Goal: Task Accomplishment & Management: Manage account settings

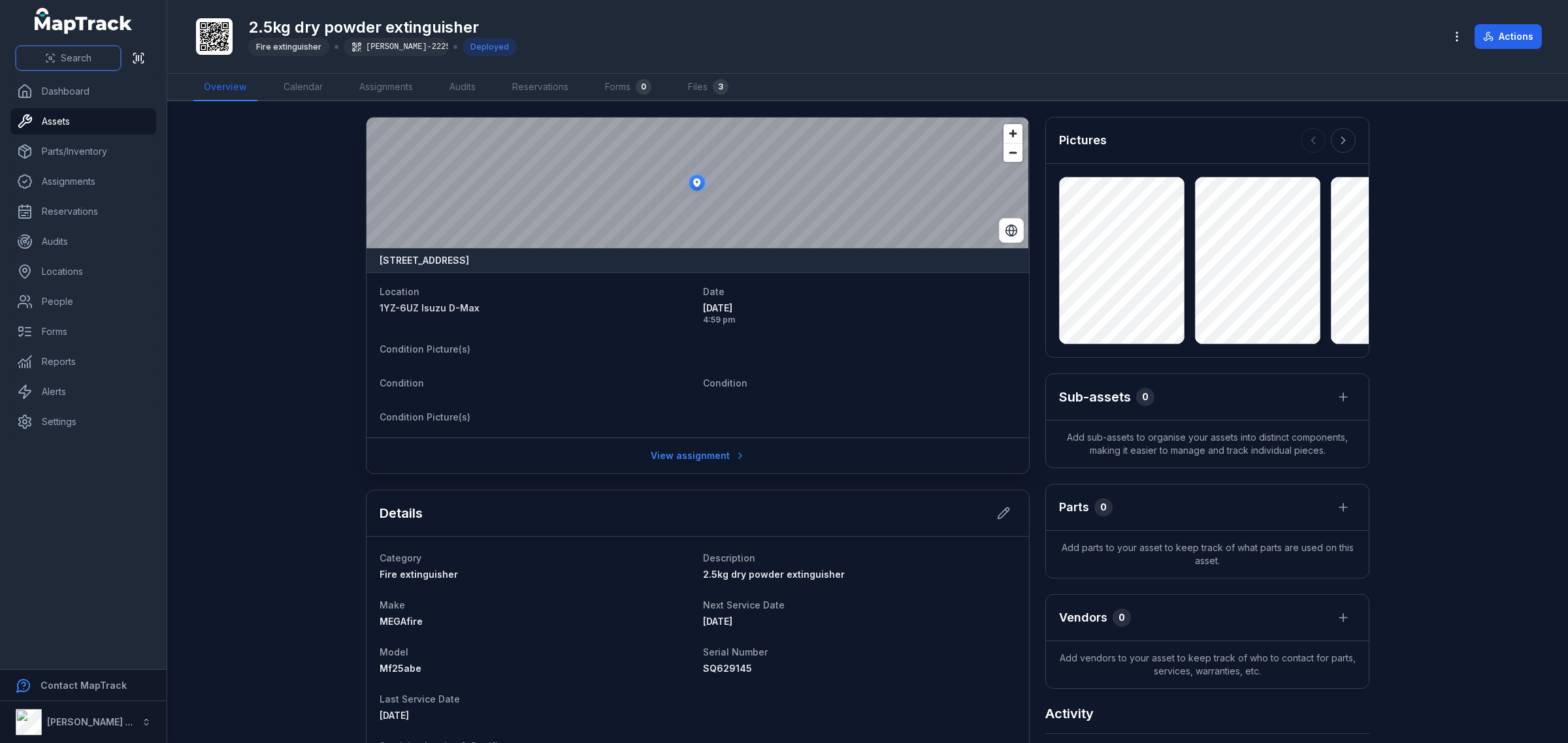
click at [92, 57] on button "Search" at bounding box center [68, 58] width 105 height 25
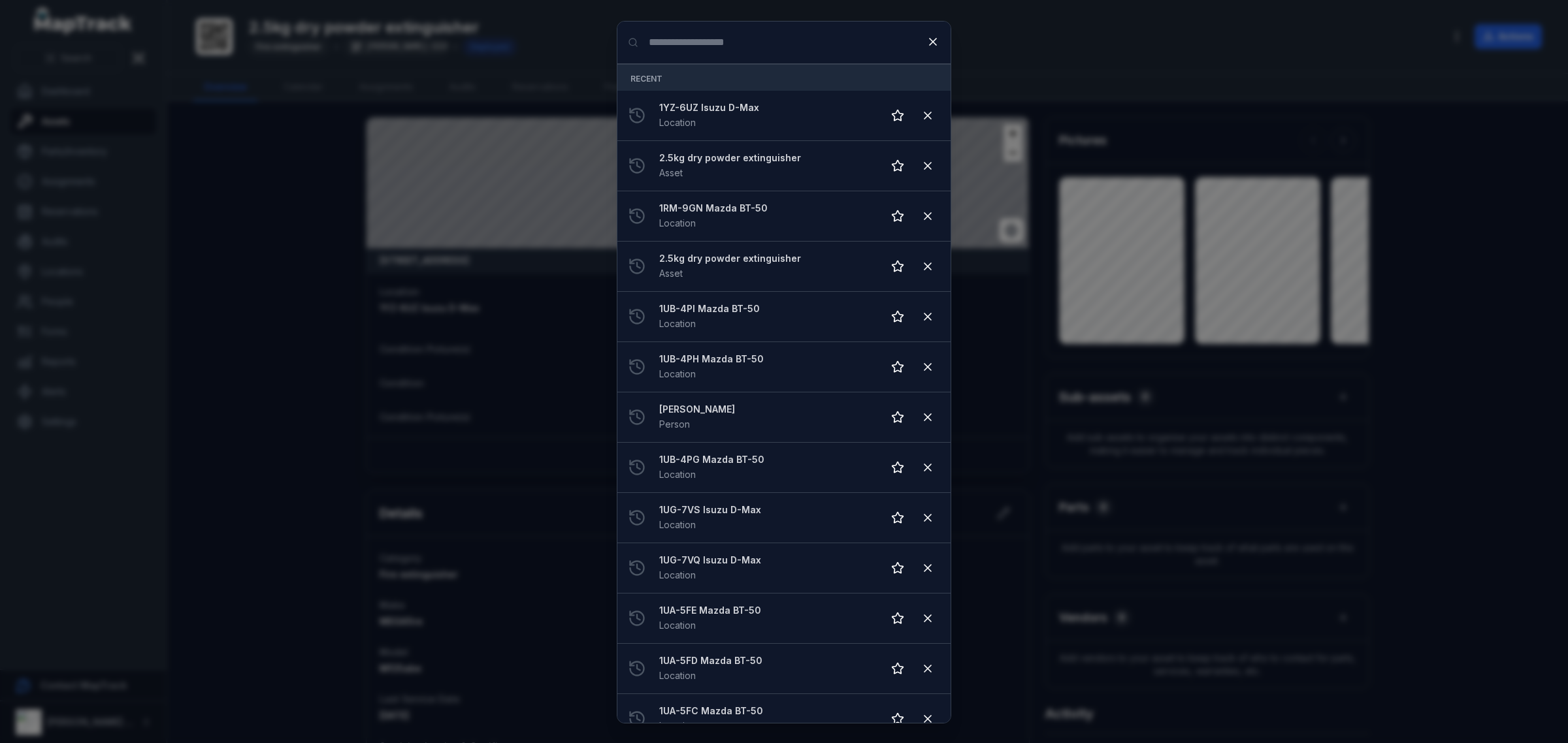
click at [693, 50] on input "Search for anything" at bounding box center [784, 42] width 333 height 42
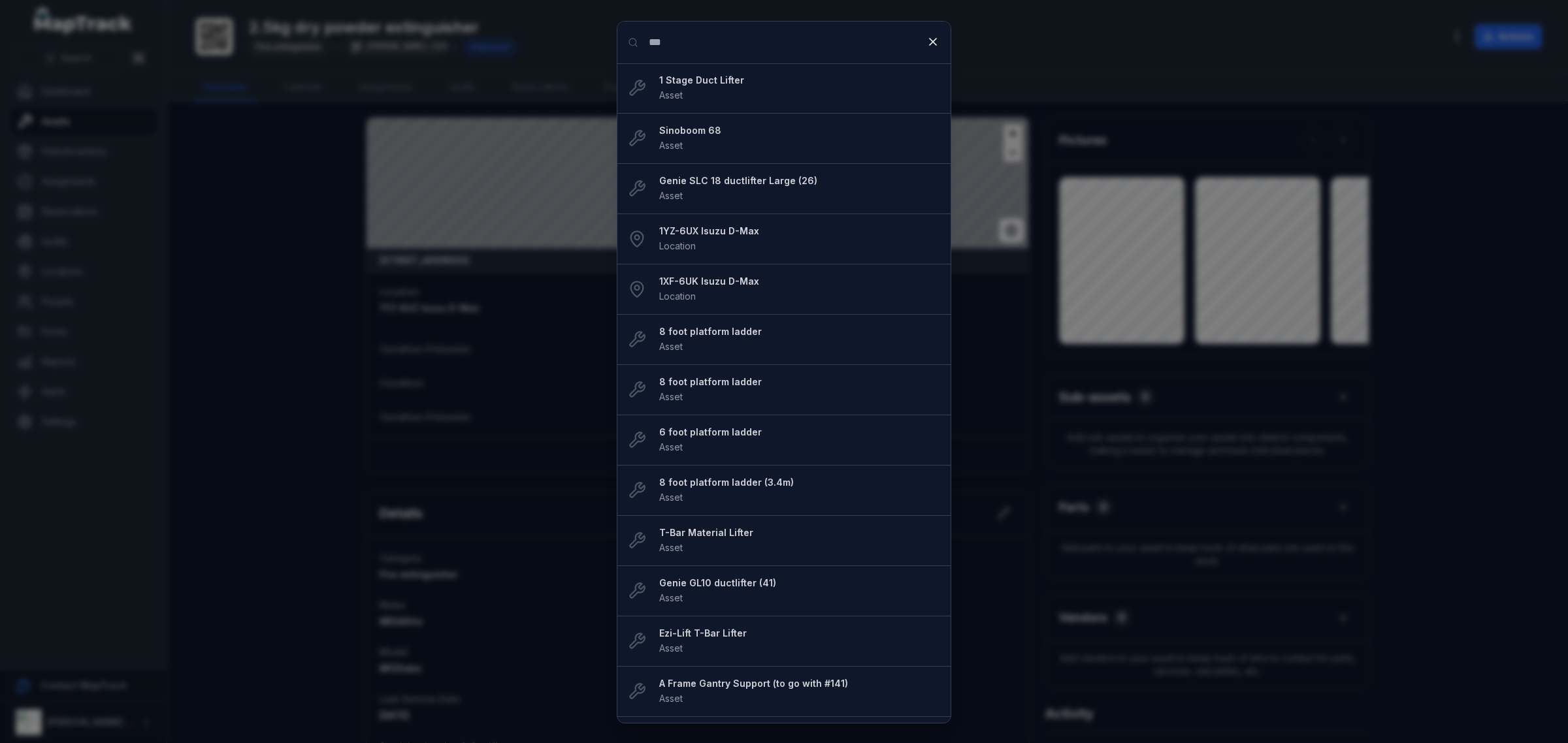
type input "***"
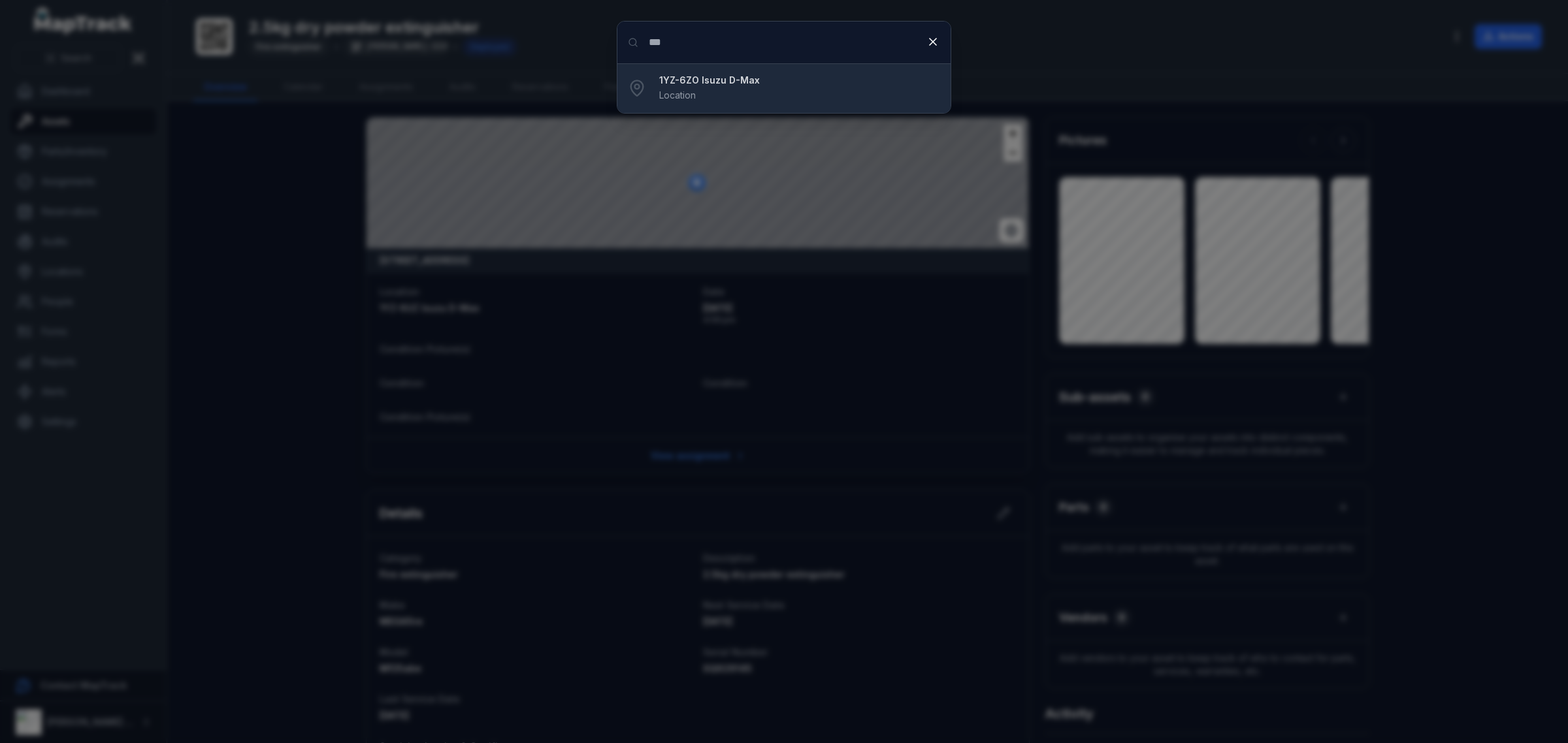
click at [840, 74] on strong "1YZ-6ZO Isuzu D-Max" at bounding box center [800, 80] width 281 height 13
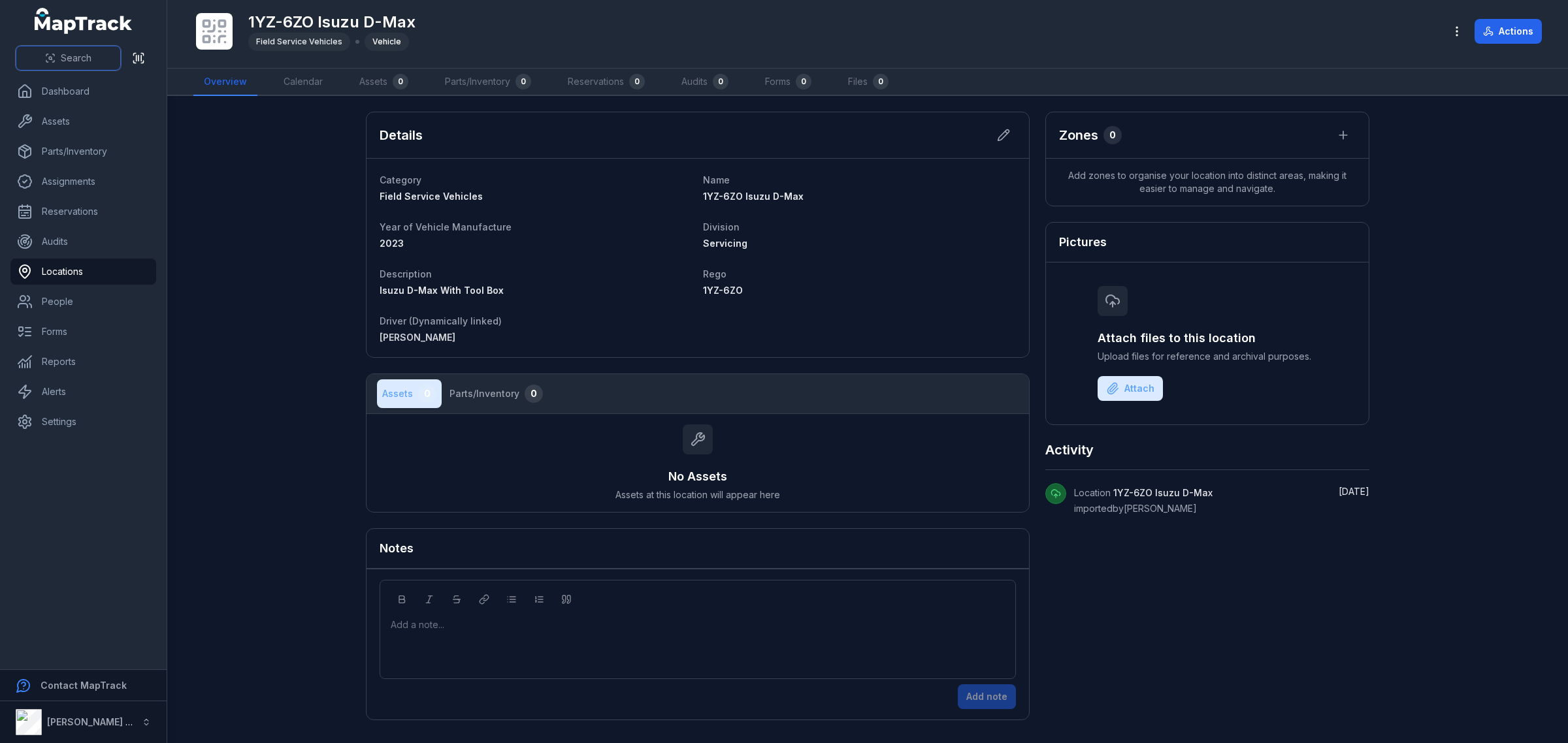
click at [109, 47] on button "Search" at bounding box center [68, 58] width 105 height 25
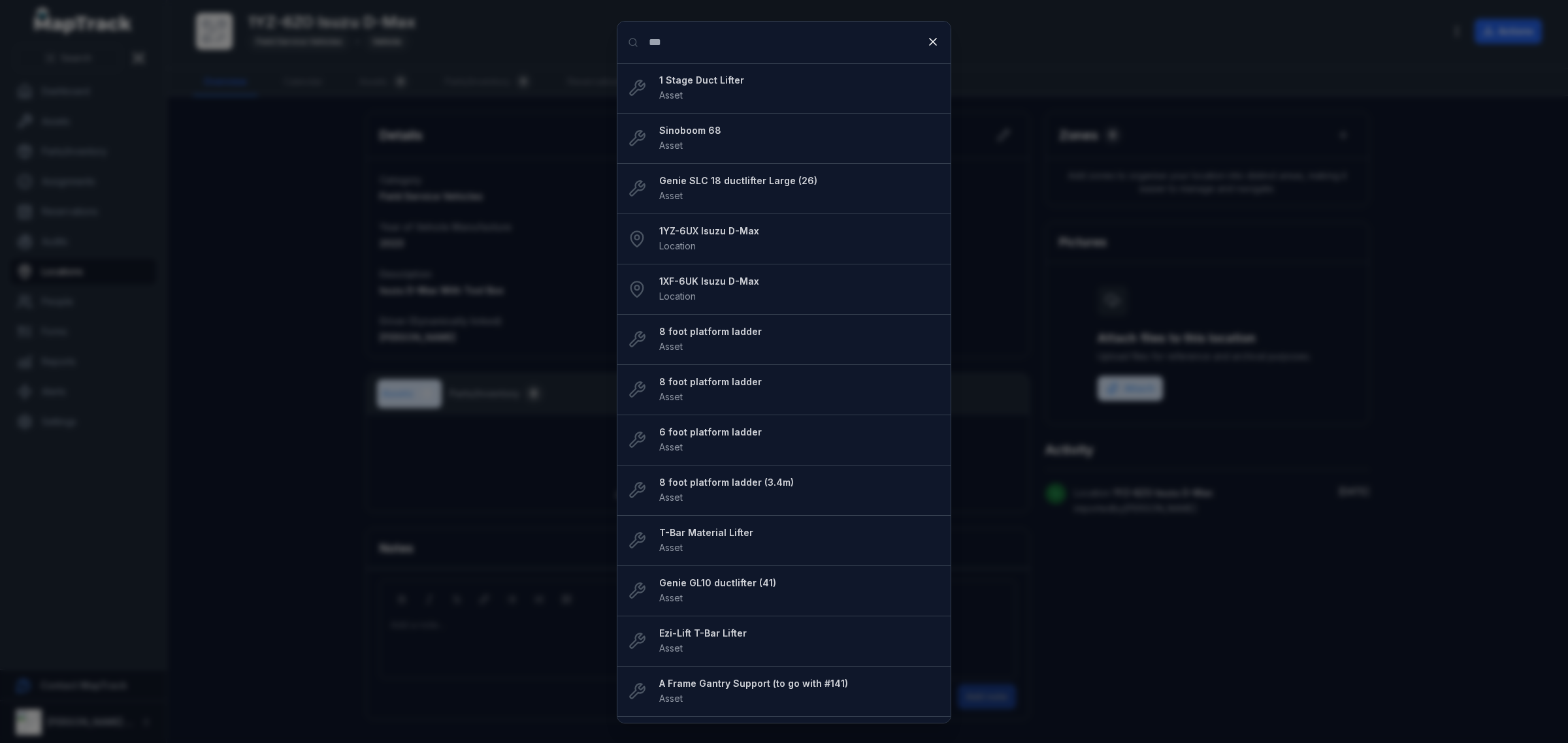
type input "***"
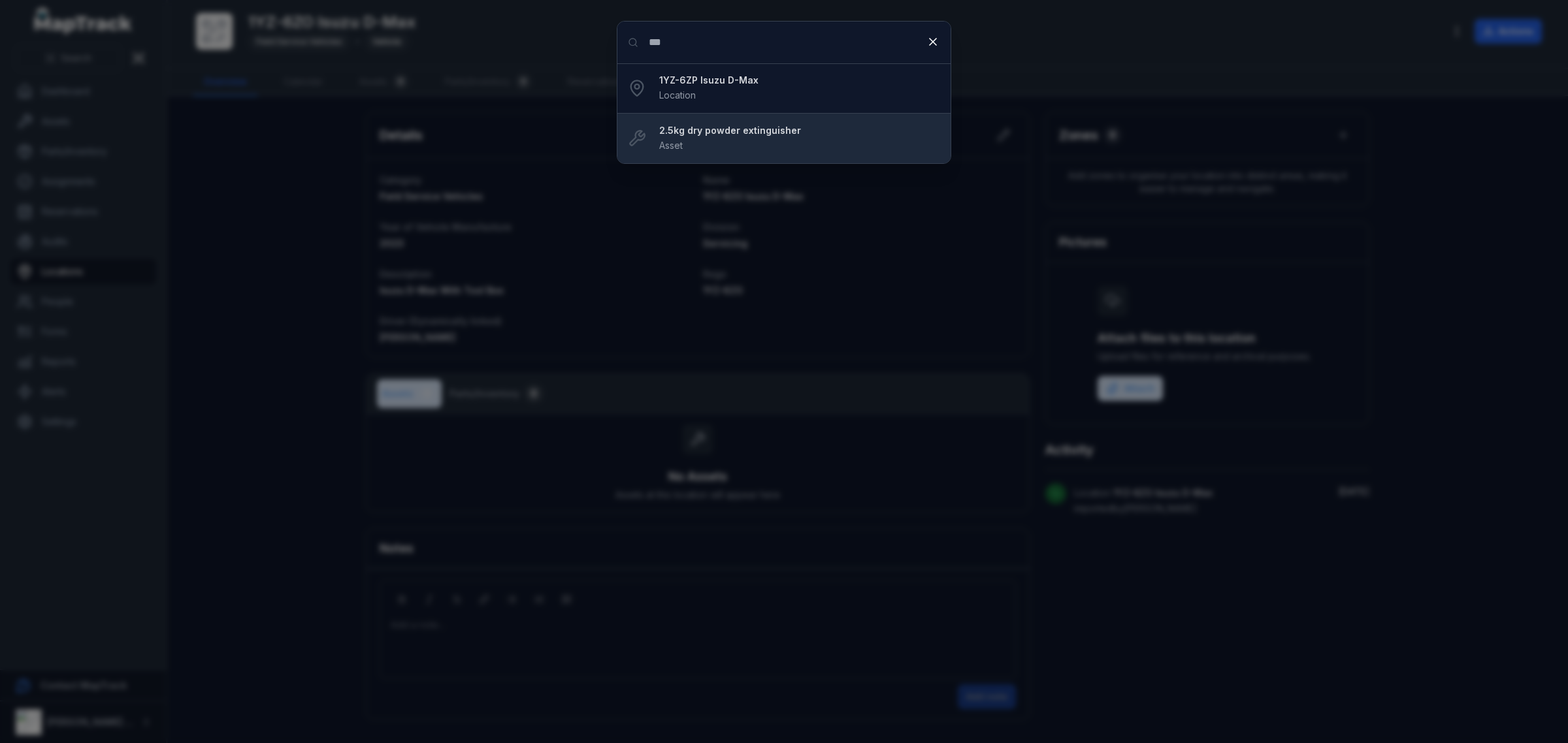
click at [753, 129] on strong "2.5kg dry powder extinguisher" at bounding box center [800, 131] width 281 height 13
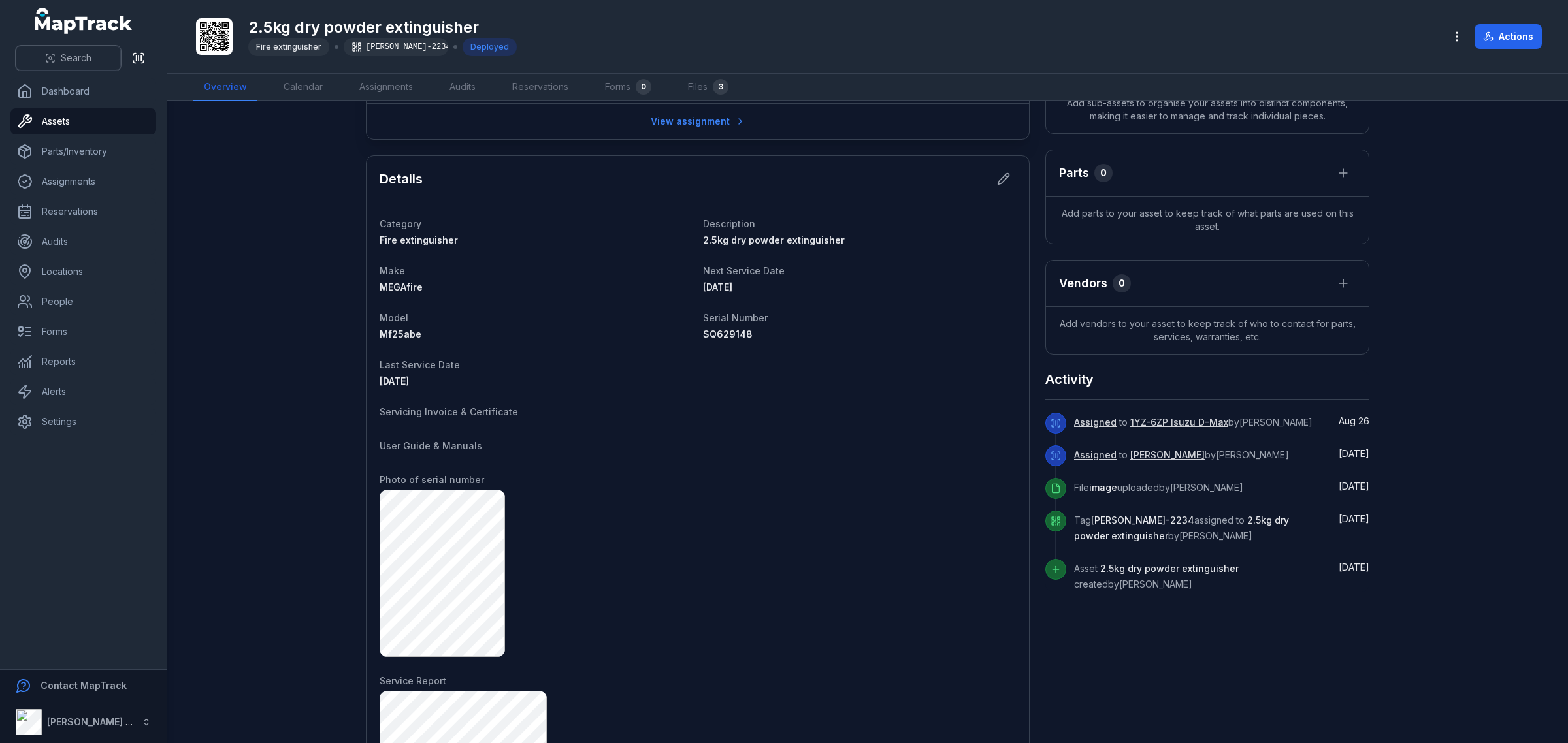
scroll to position [245, 0]
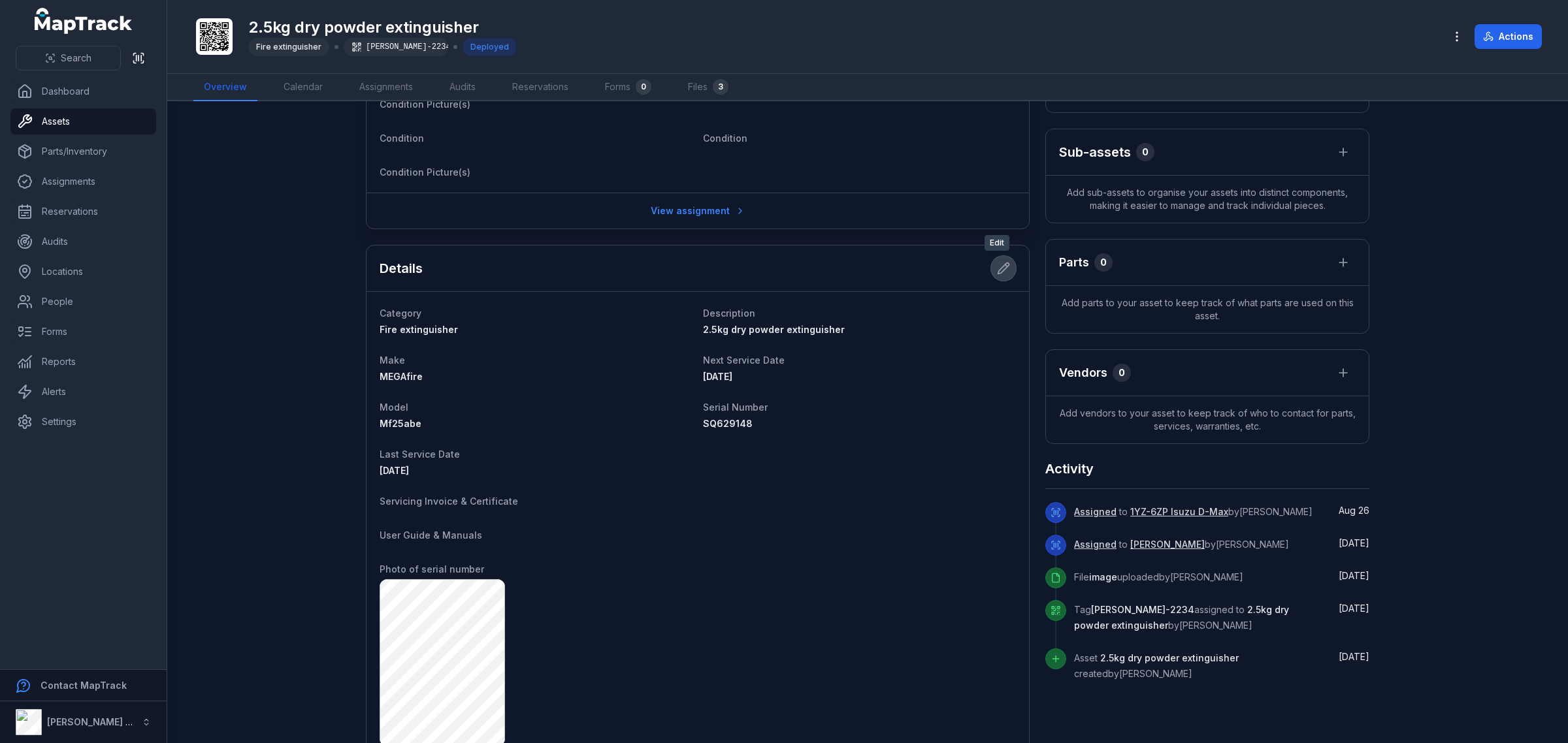
click at [998, 271] on icon at bounding box center [1004, 269] width 13 height 13
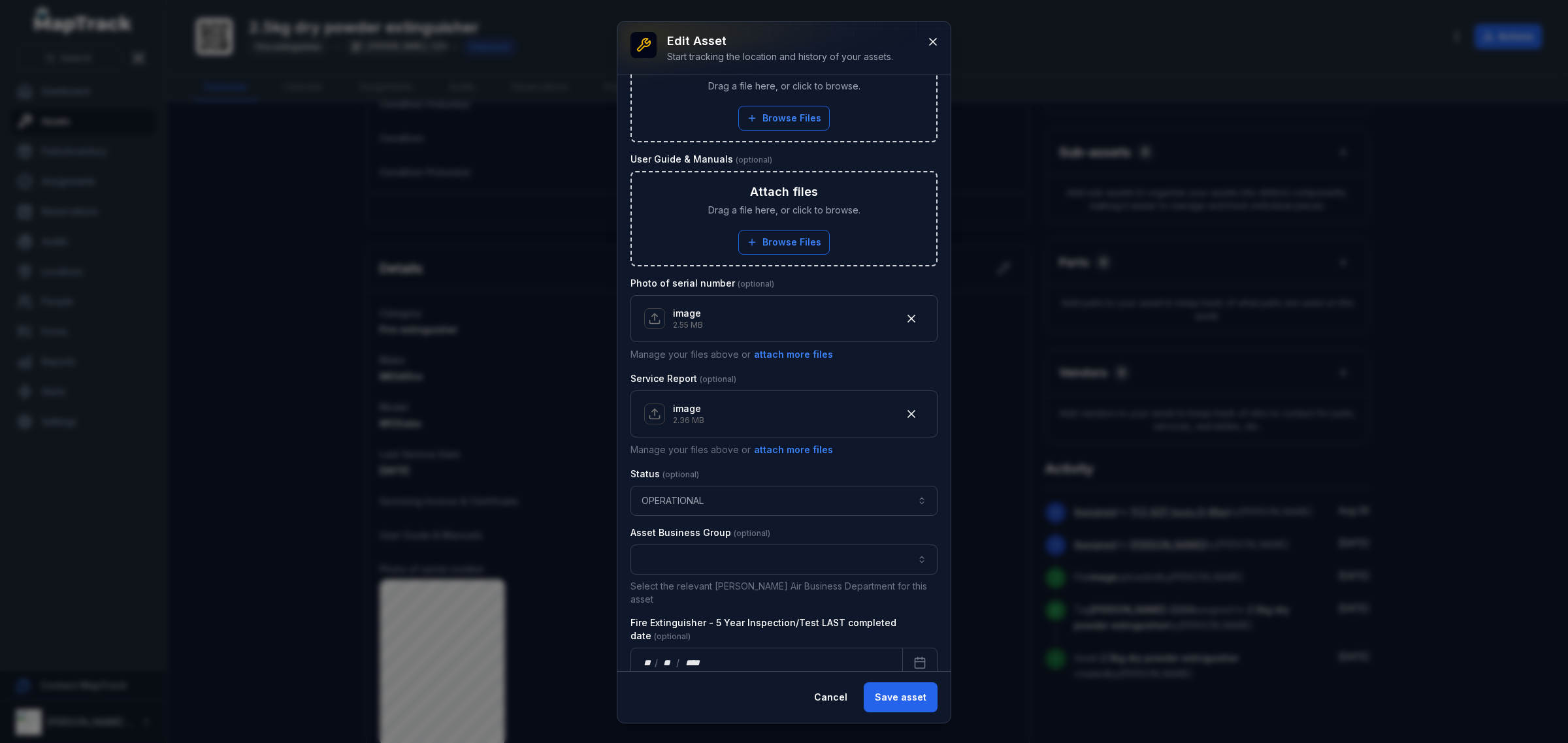
scroll to position [653, 0]
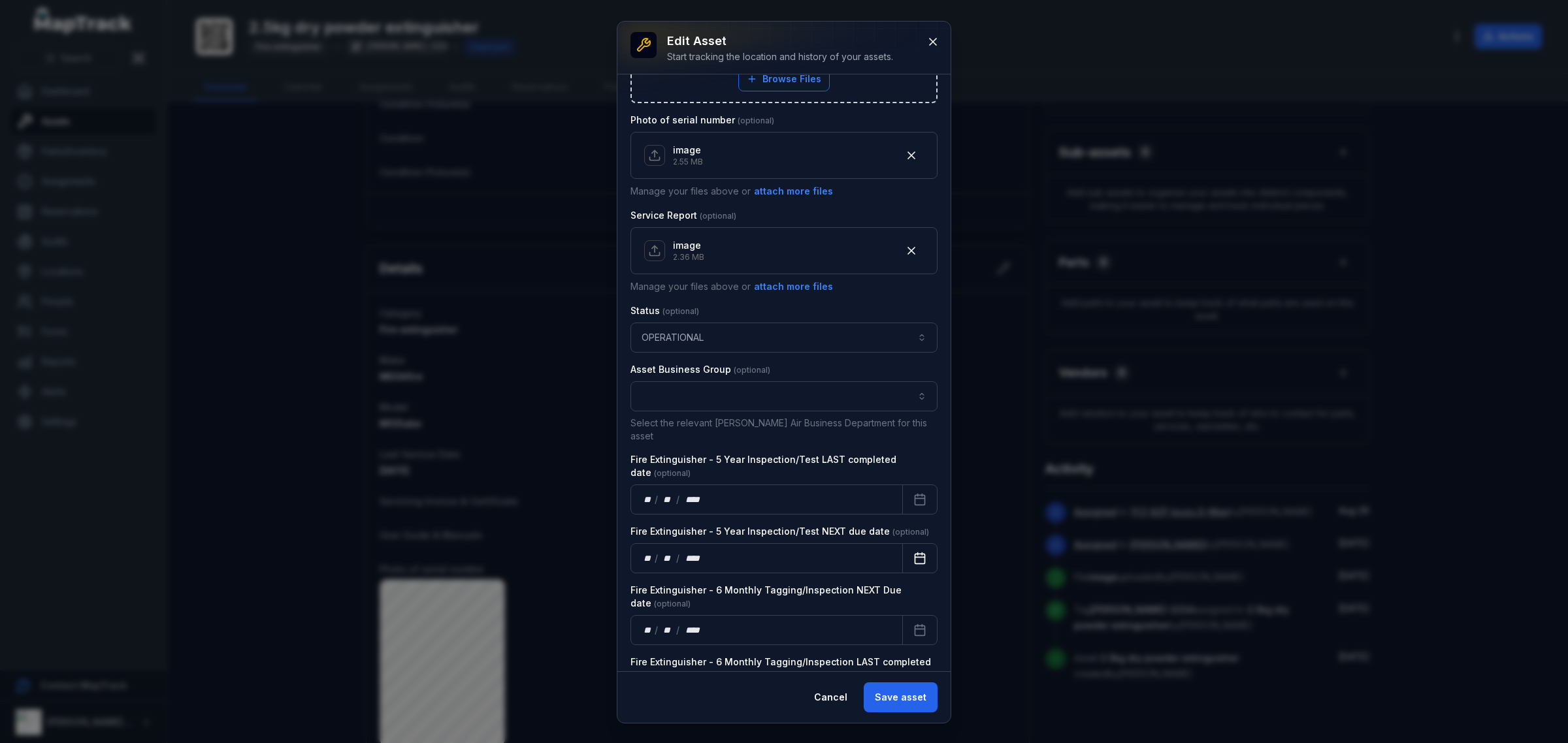
click at [918, 547] on button "Calendar" at bounding box center [919, 558] width 35 height 30
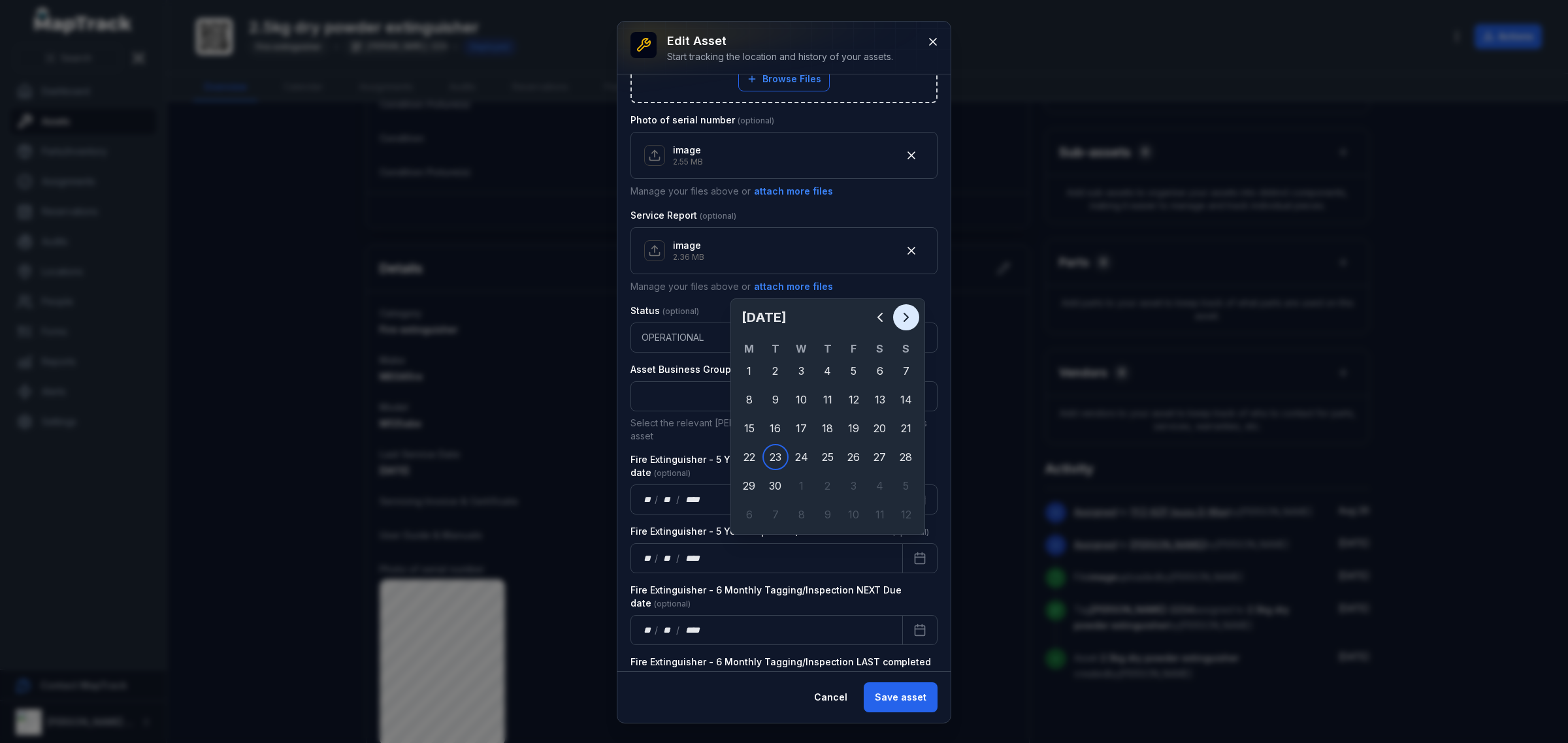
click at [907, 311] on icon "Next" at bounding box center [905, 317] width 16 height 16
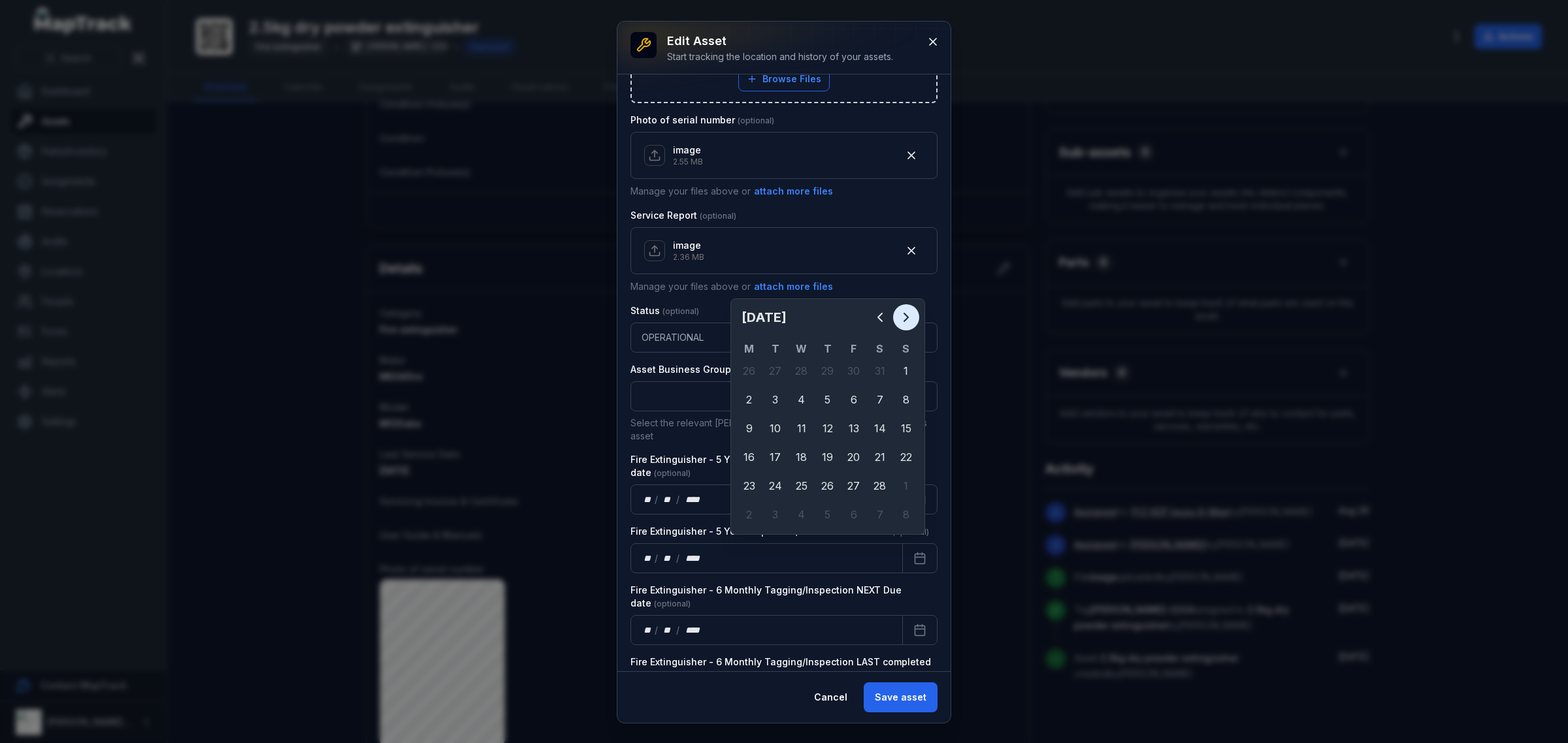
click at [907, 311] on icon "Next" at bounding box center [905, 317] width 16 height 16
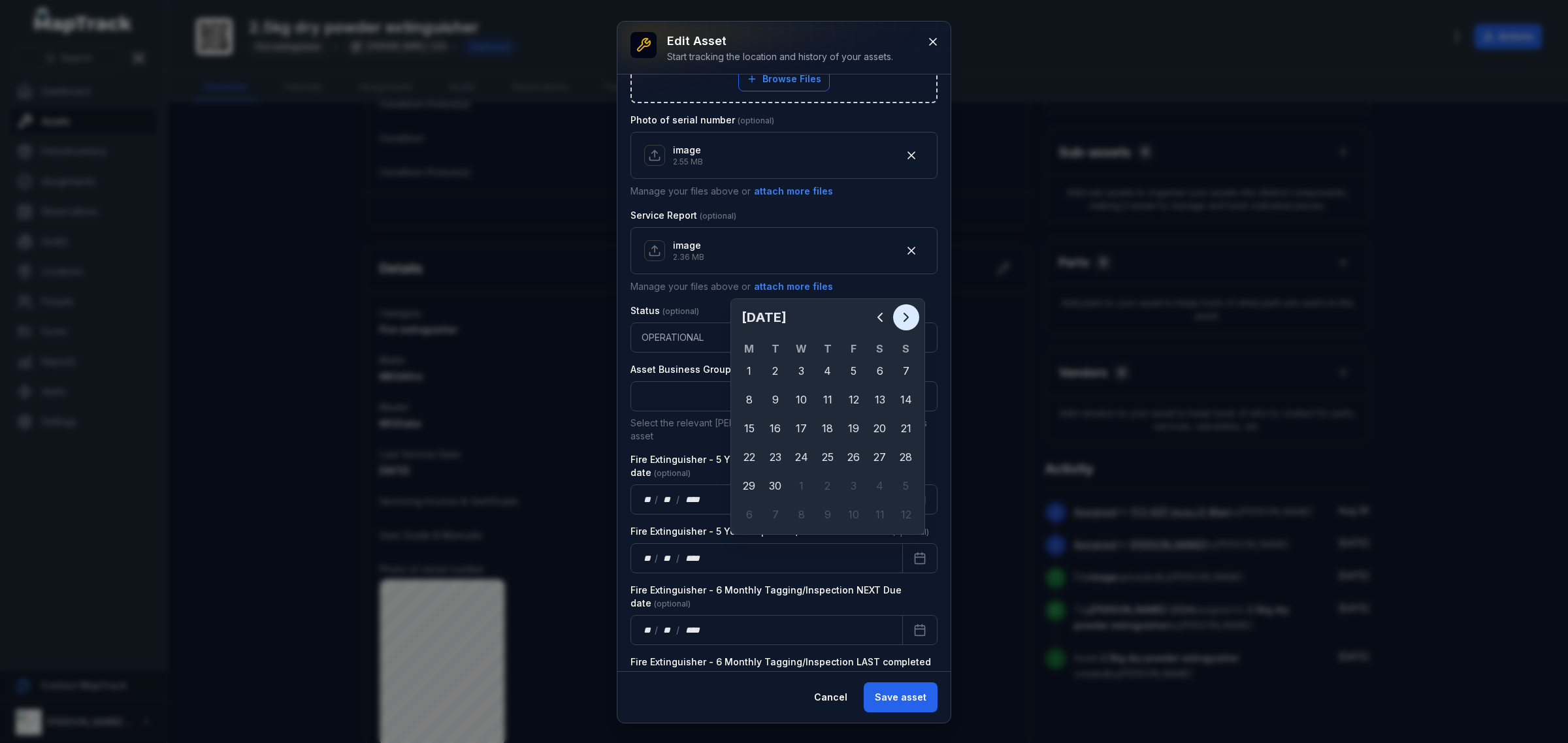
click at [907, 311] on icon "Next" at bounding box center [905, 317] width 16 height 16
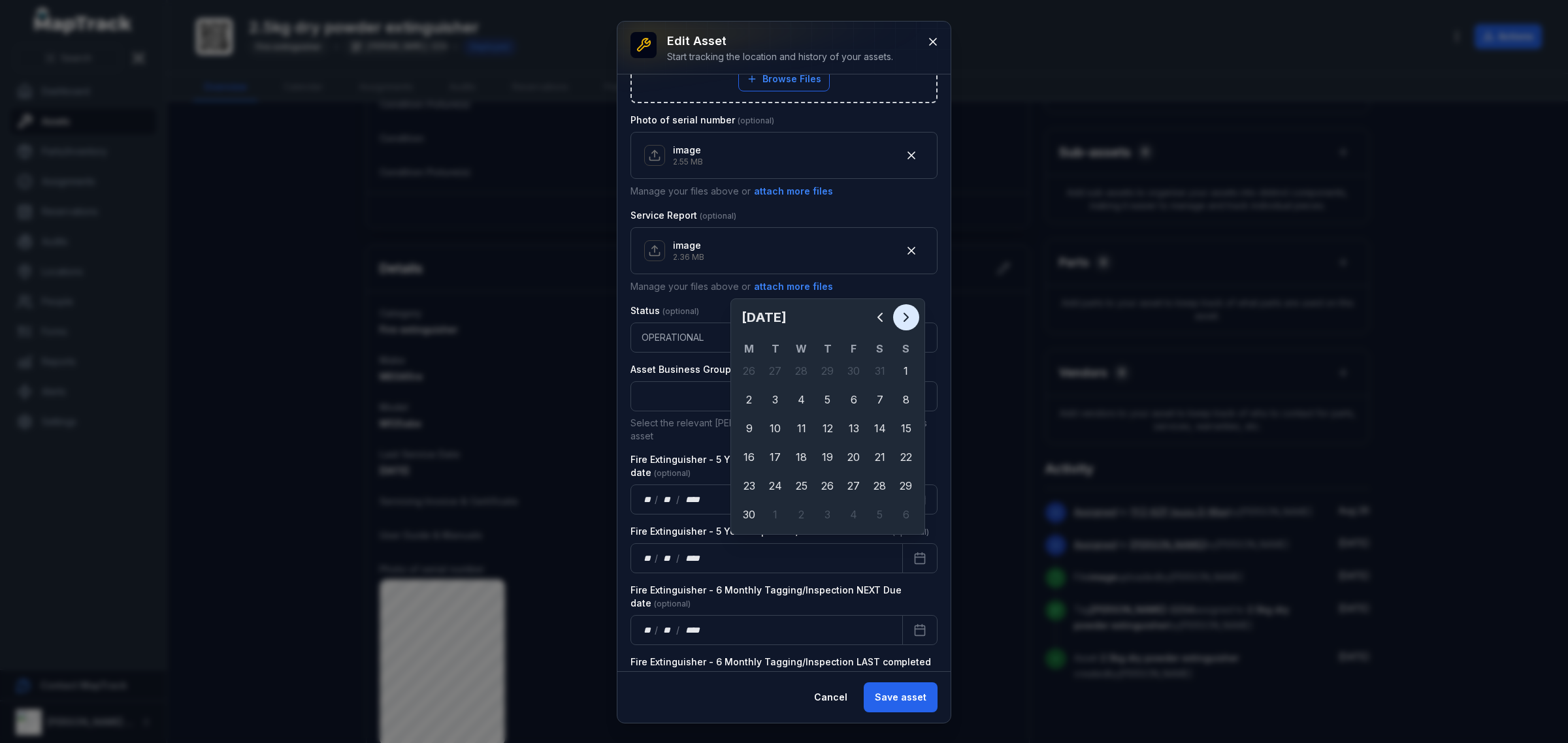
click at [908, 312] on icon "Next" at bounding box center [905, 317] width 16 height 16
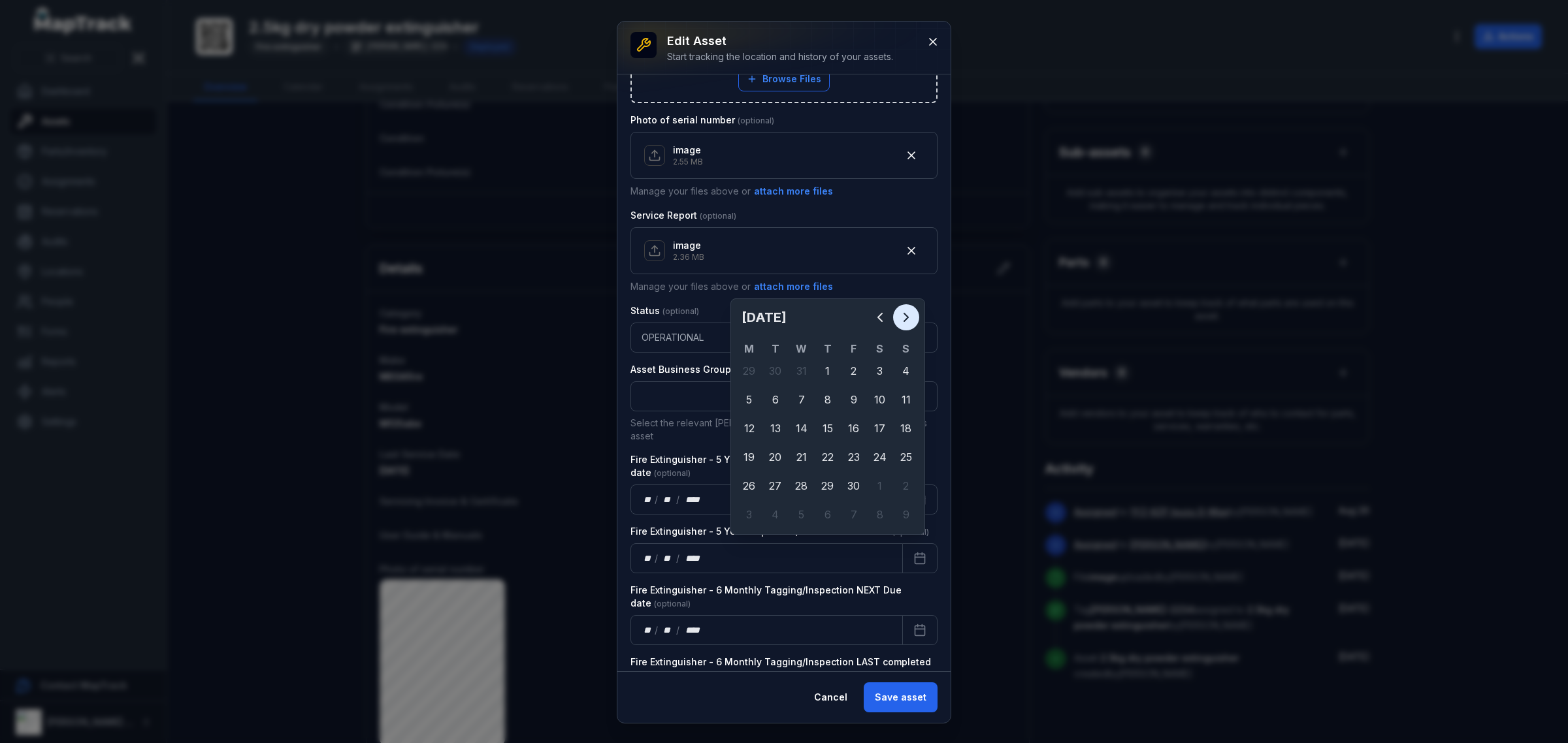
click at [908, 312] on icon "Next" at bounding box center [905, 317] width 16 height 16
click at [908, 314] on icon "Next" at bounding box center [905, 317] width 16 height 16
click at [908, 315] on icon "Next" at bounding box center [905, 317] width 16 height 16
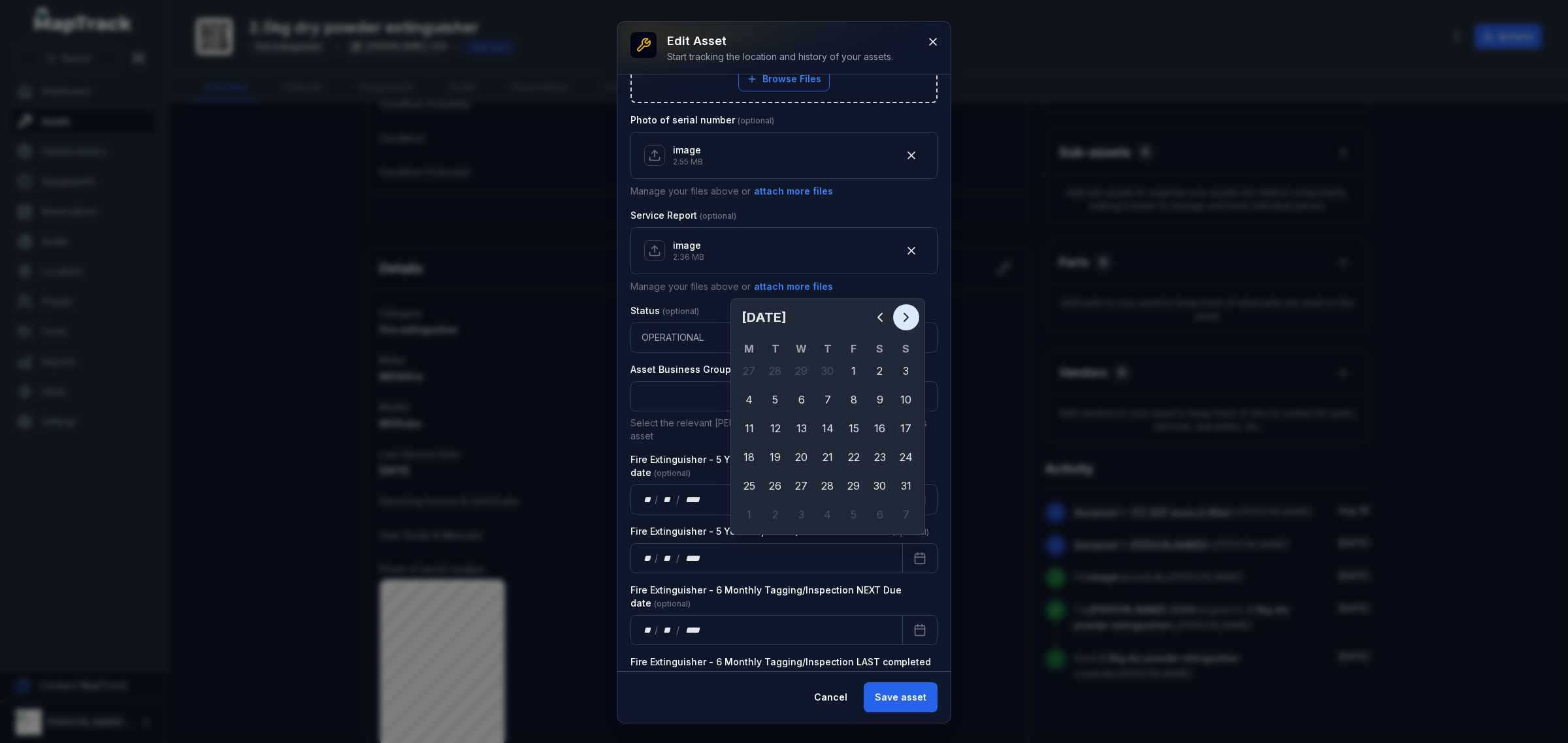
click at [908, 315] on icon "Next" at bounding box center [905, 317] width 16 height 16
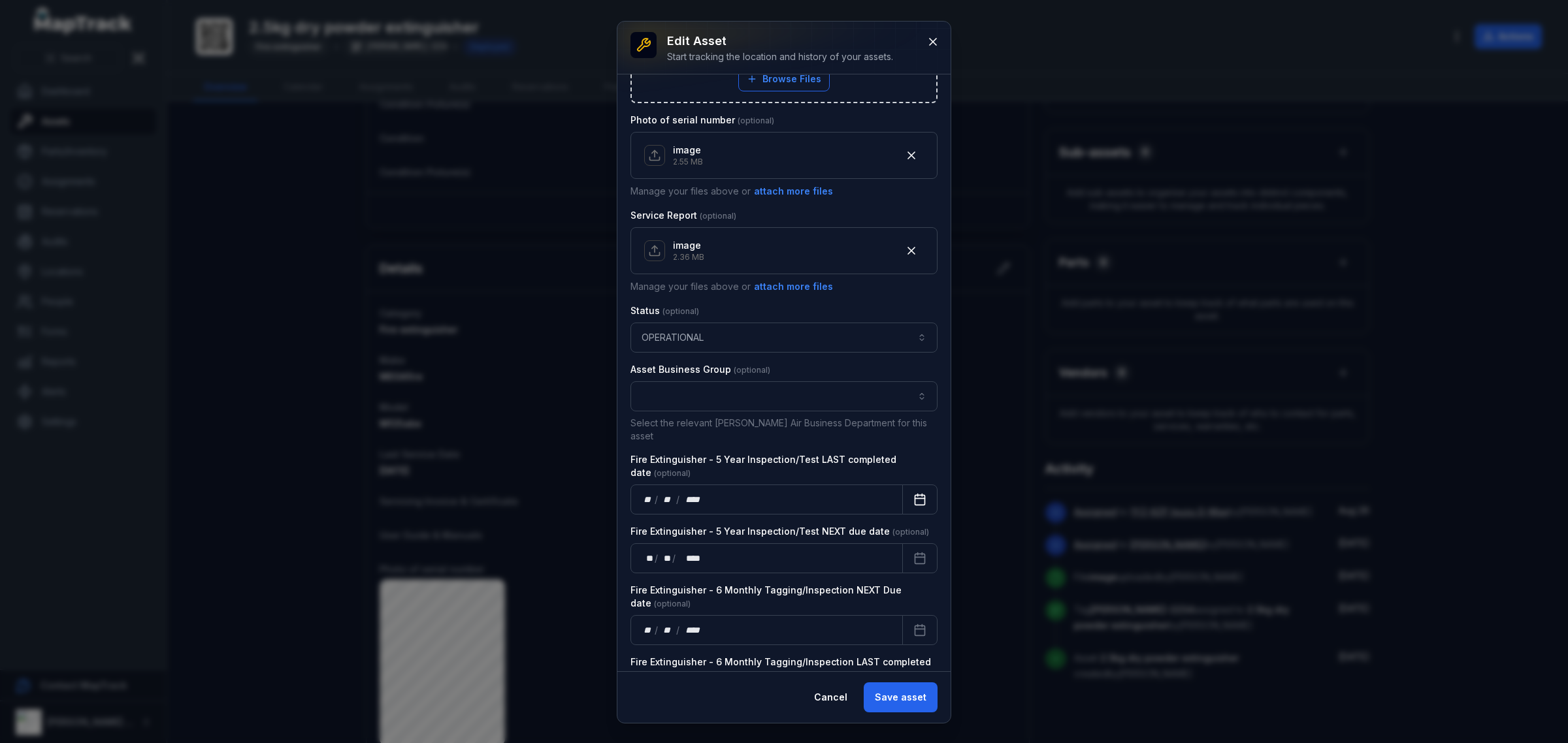
click at [915, 498] on icon "Calendar" at bounding box center [920, 498] width 10 height 0
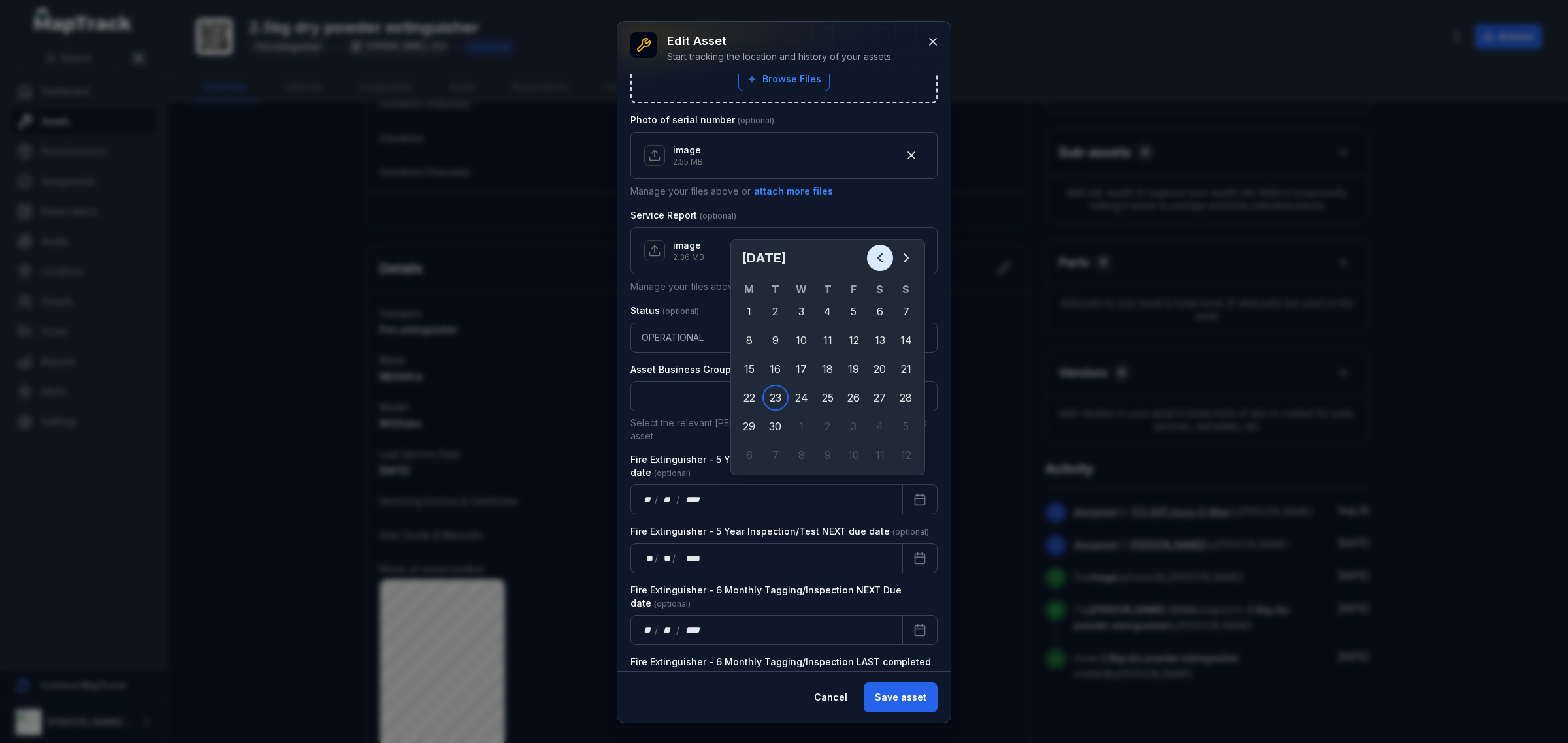
click at [889, 260] on button "Previous" at bounding box center [880, 258] width 26 height 26
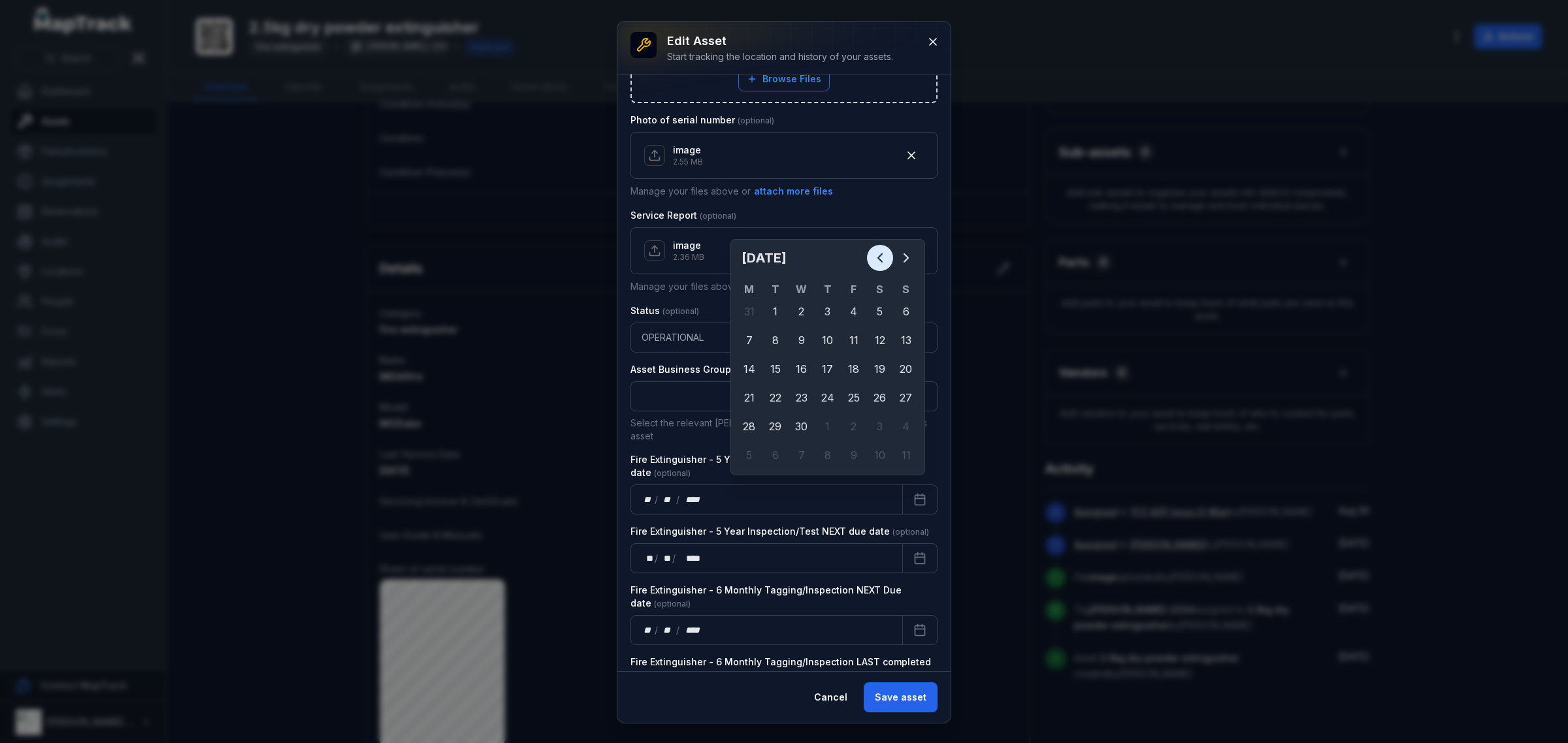
click at [887, 265] on icon "Previous" at bounding box center [880, 257] width 16 height 16
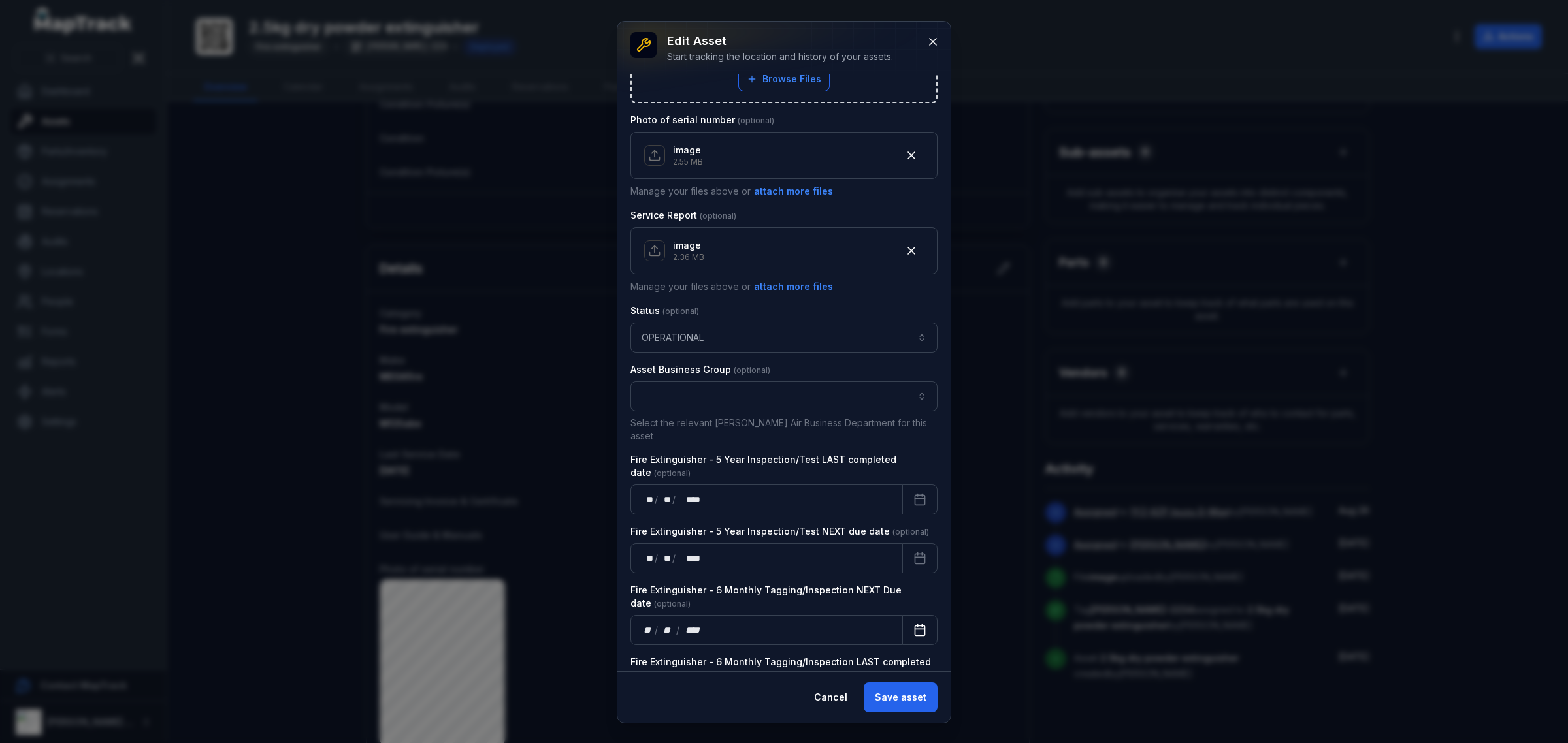
click at [902, 616] on button "Calendar" at bounding box center [919, 630] width 35 height 30
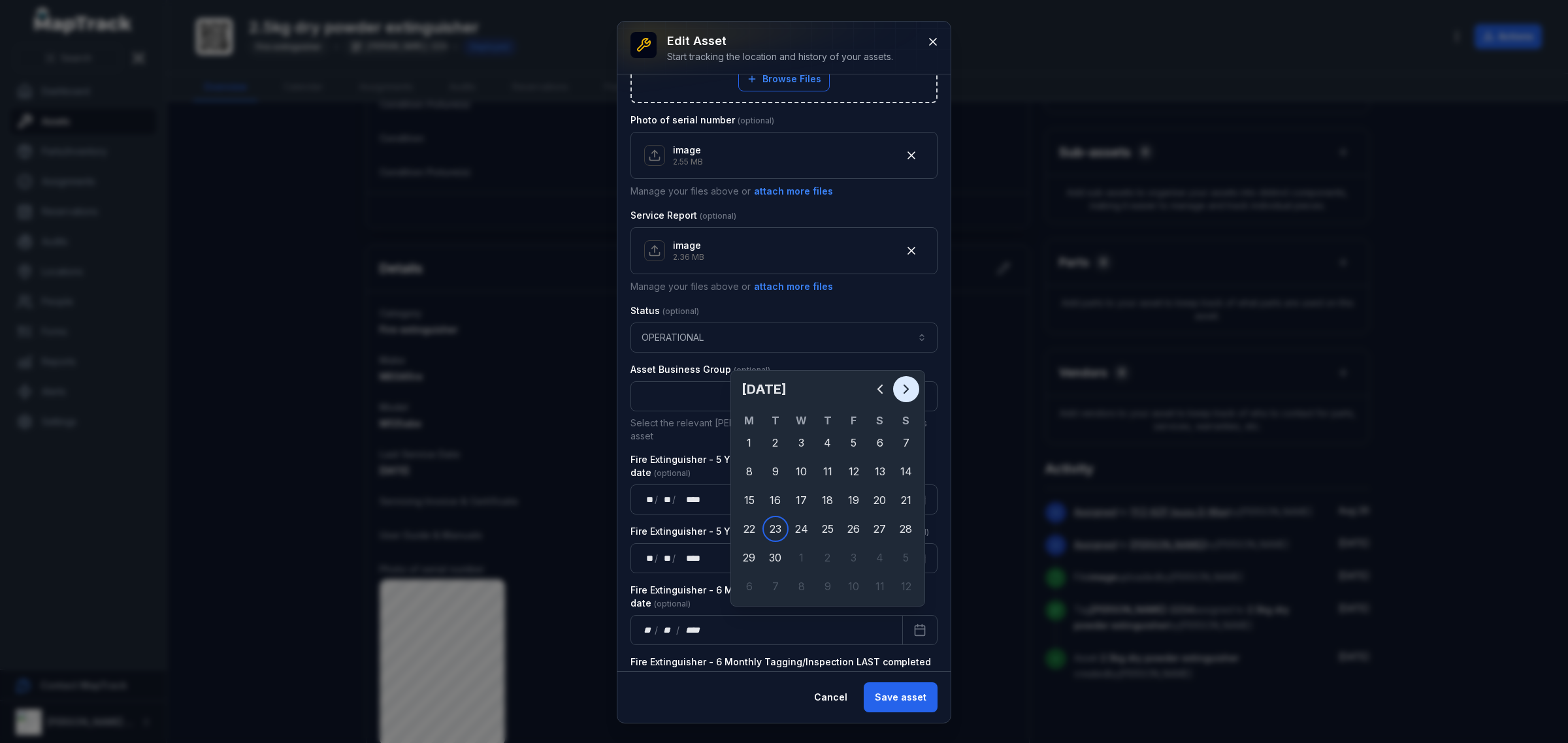
click at [908, 388] on icon "Next" at bounding box center [905, 389] width 16 height 16
click at [863, 440] on div "31" at bounding box center [854, 443] width 26 height 26
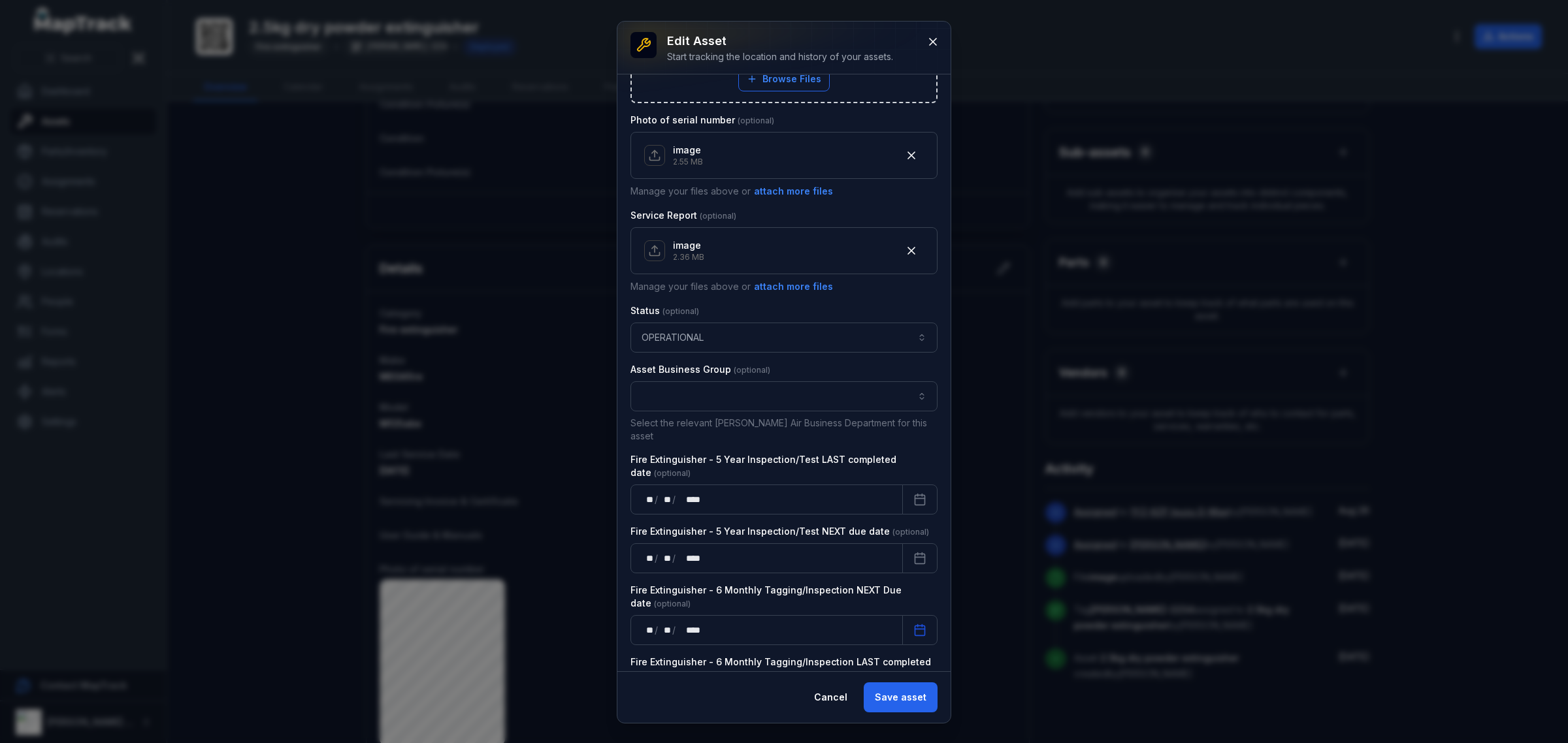
scroll to position [704, 0]
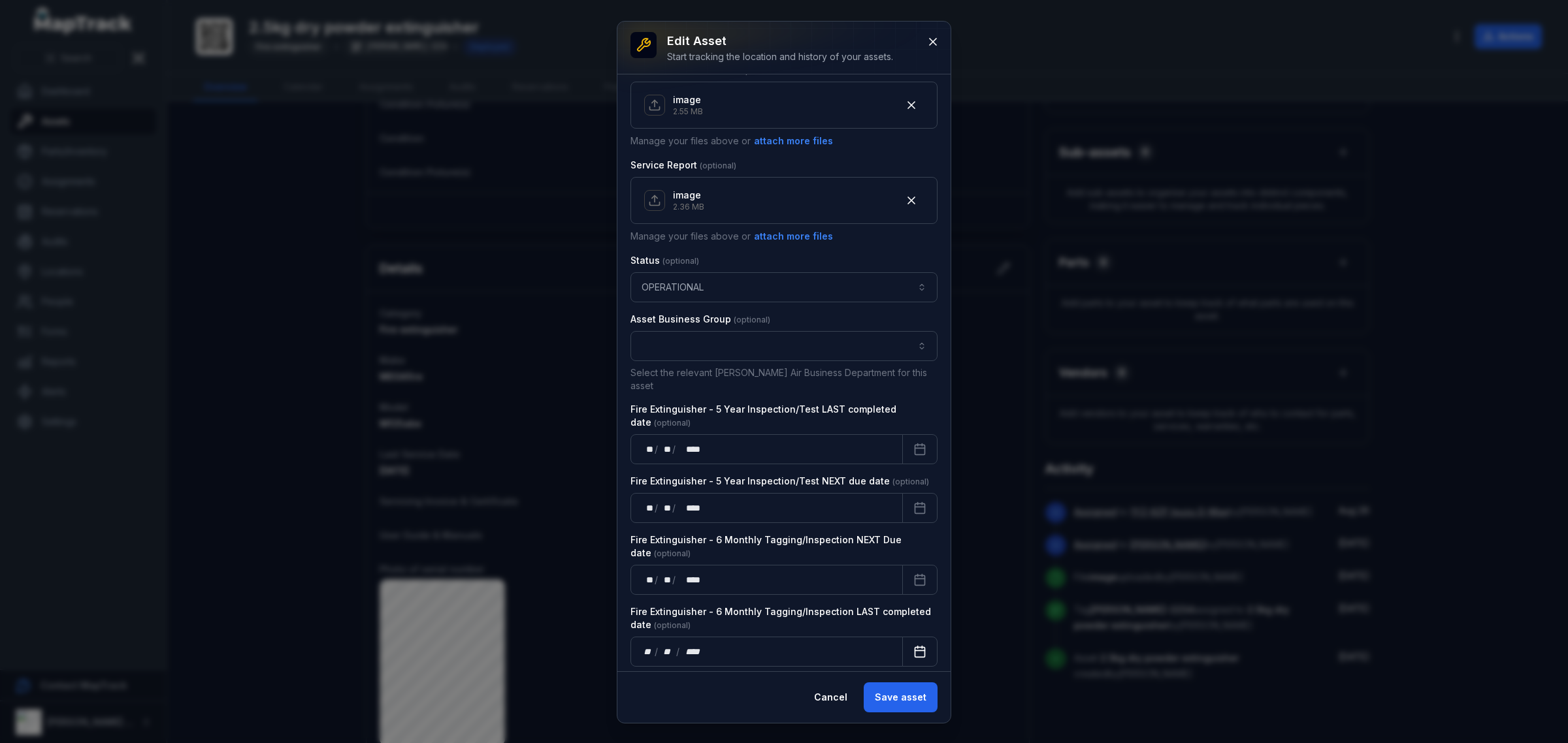
click at [919, 640] on button "Calendar" at bounding box center [919, 652] width 35 height 30
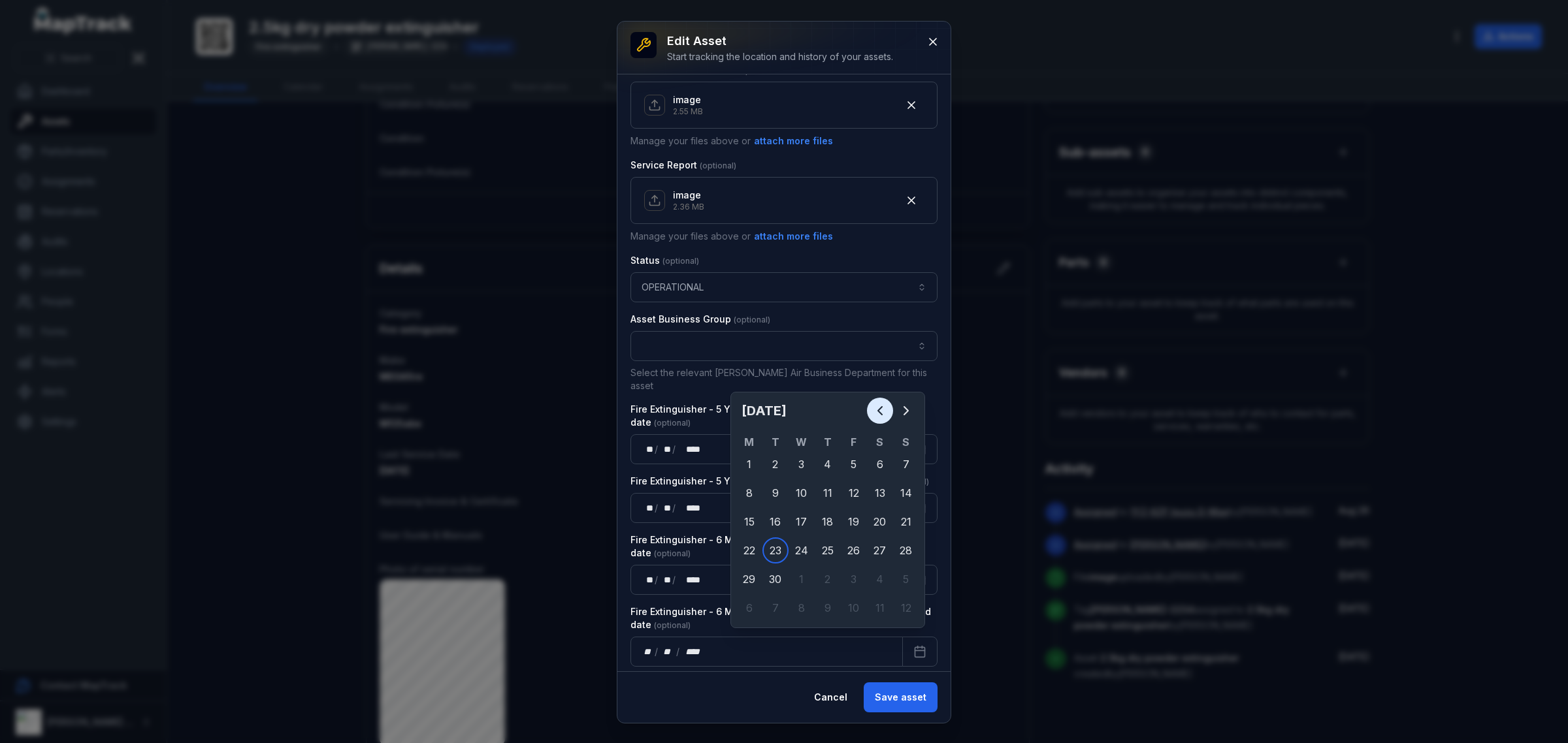
click at [884, 415] on icon "Previous" at bounding box center [880, 410] width 16 height 16
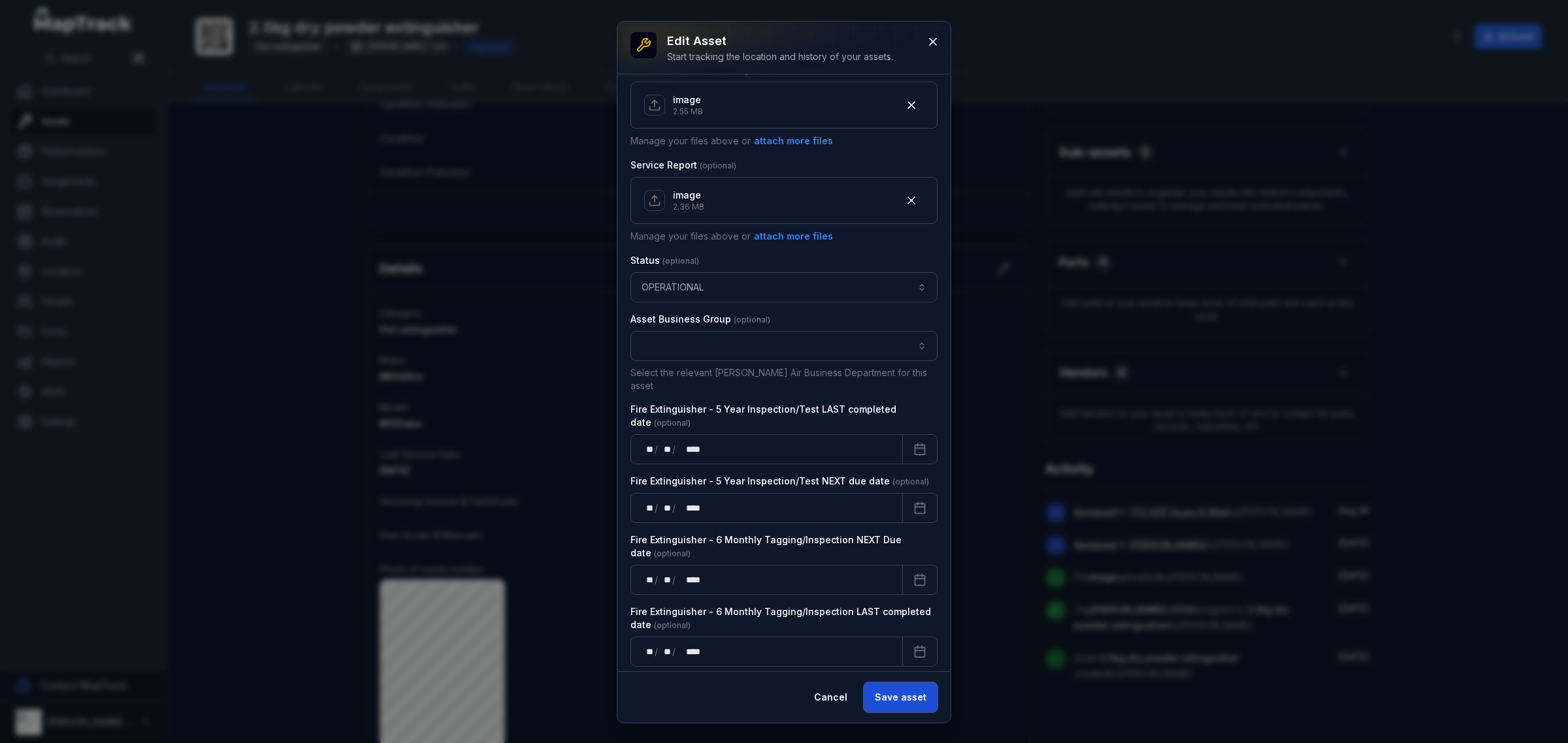
click at [900, 694] on button "Save asset" at bounding box center [900, 697] width 74 height 30
